Goal: Information Seeking & Learning: Learn about a topic

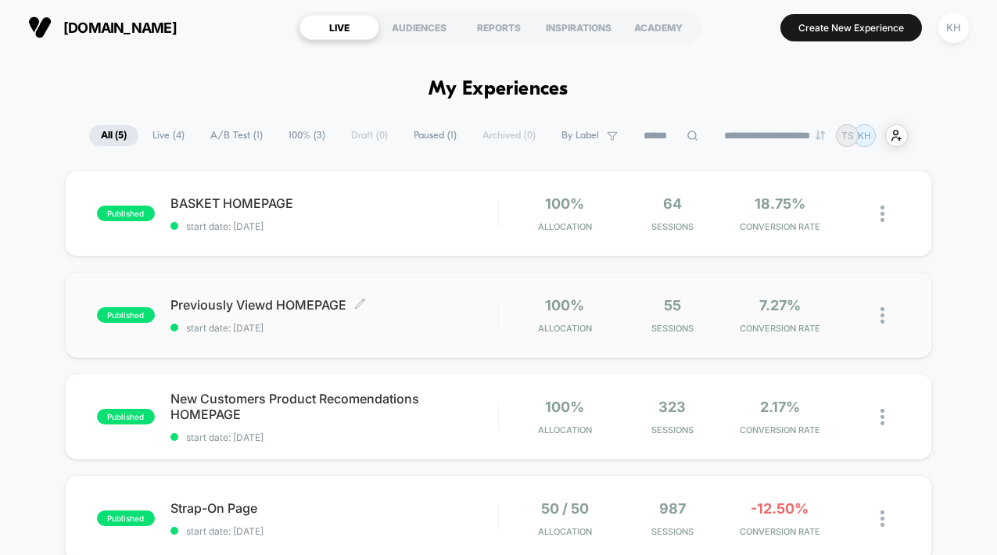
click at [312, 307] on span "Previously Viewd HOMEPAGE Click to edit experience details" at bounding box center [334, 305] width 328 height 16
click at [247, 394] on span "New Customers Product Recomendations HOMEPAGE Click to edit experience details" at bounding box center [334, 406] width 328 height 31
click at [234, 204] on span "BASKET HOMEPAGE Click to edit experience details" at bounding box center [334, 203] width 328 height 16
